Goal: Information Seeking & Learning: Learn about a topic

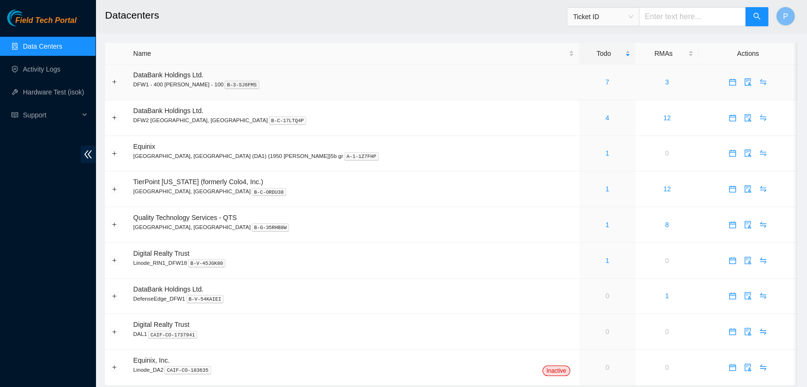
click at [579, 95] on td "7" at bounding box center [607, 82] width 56 height 36
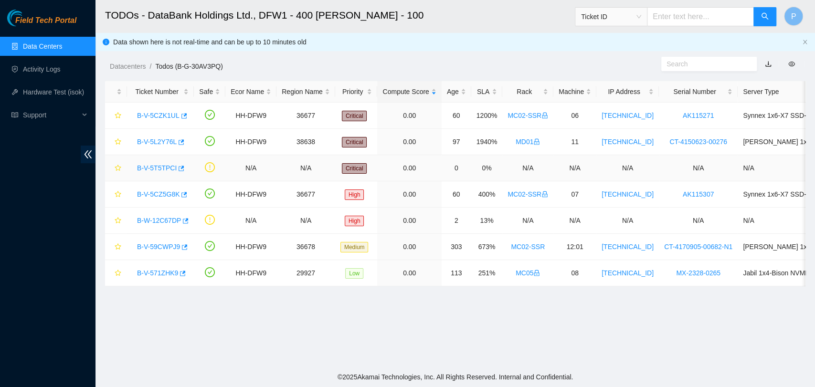
click at [153, 164] on link "B-V-5T5TPCI" at bounding box center [157, 168] width 40 height 8
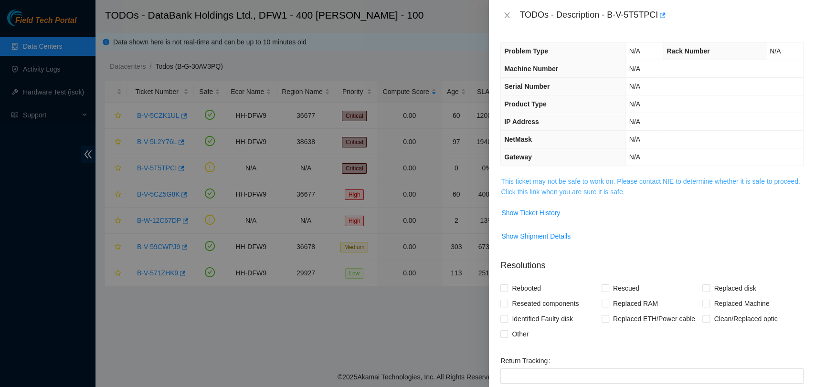
click at [560, 178] on link "This ticket may not be safe to work on. Please contact NIE to determine whether…" at bounding box center [650, 187] width 299 height 18
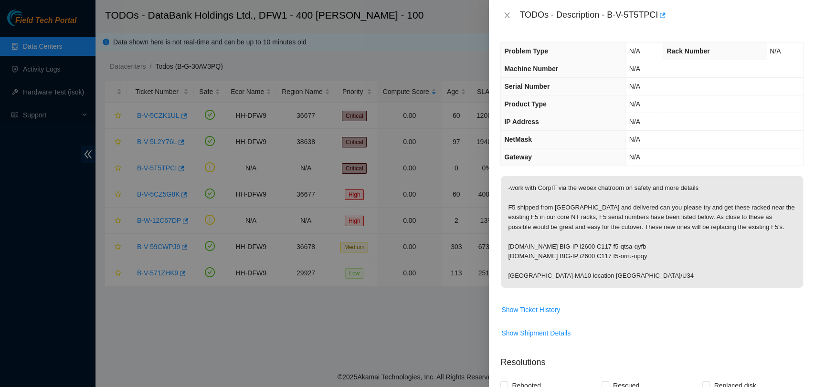
scroll to position [211, 0]
